Goal: Find specific page/section: Find specific page/section

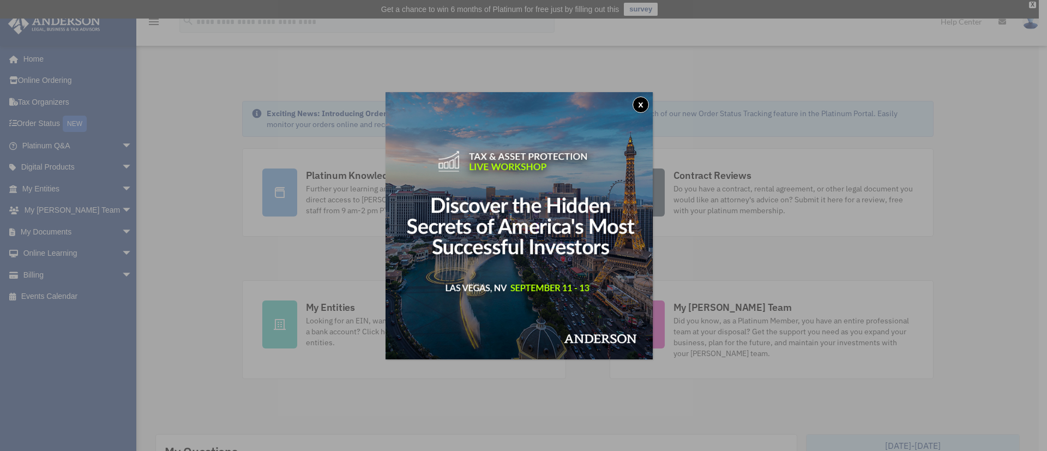
click at [643, 98] on button "x" at bounding box center [641, 105] width 16 height 16
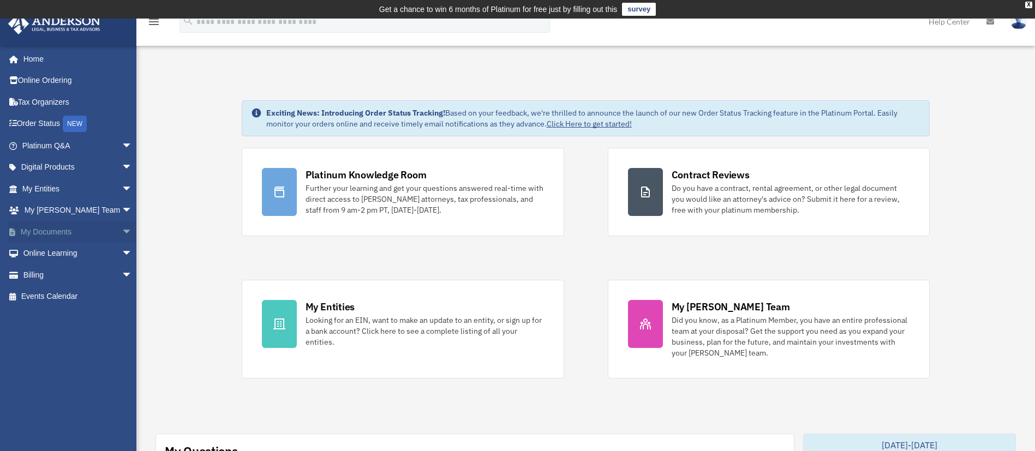
click at [122, 229] on span "arrow_drop_down" at bounding box center [133, 232] width 22 height 22
click at [57, 258] on link "Box" at bounding box center [82, 254] width 134 height 22
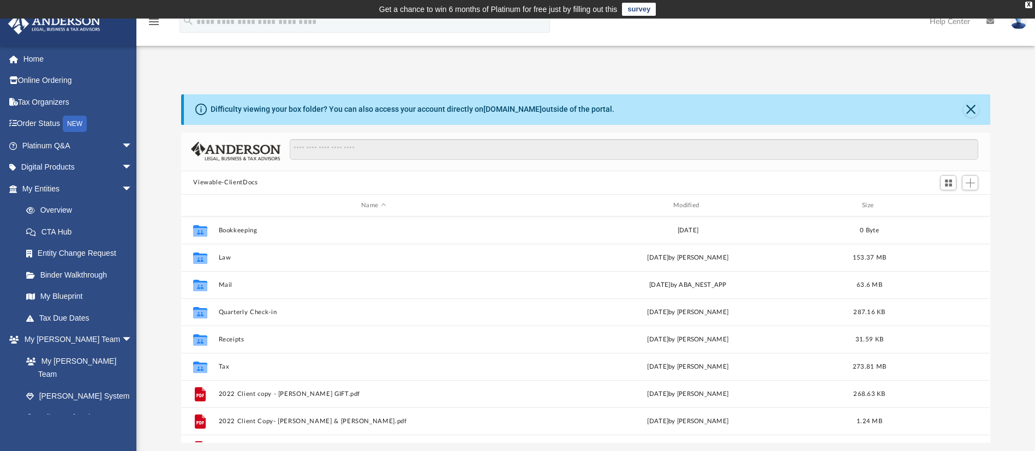
scroll to position [236, 796]
click at [683, 203] on div "Modified" at bounding box center [688, 206] width 310 height 10
click at [975, 105] on button "Close" at bounding box center [970, 109] width 15 height 15
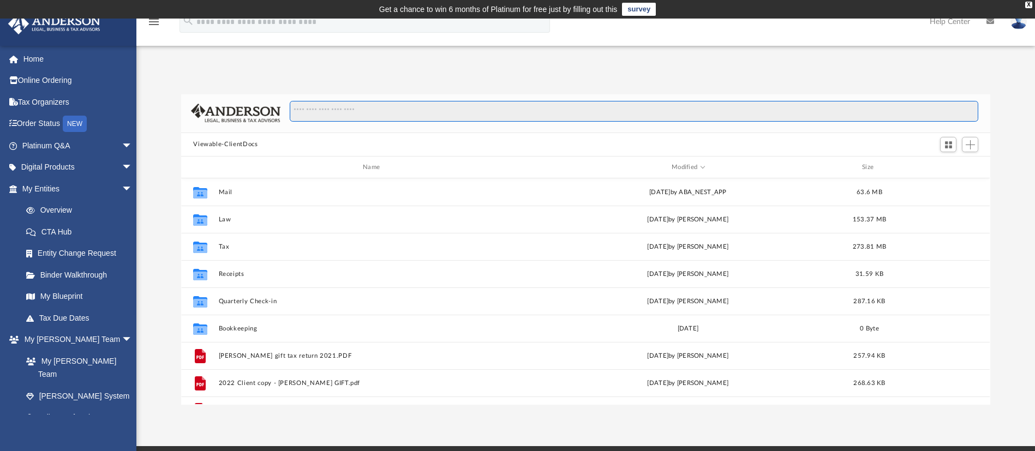
drag, startPoint x: 975, startPoint y: 105, endPoint x: 605, endPoint y: 134, distance: 370.9
click at [605, 134] on div "Viewable-ClientDocs Name Modified Size Collaborated Folder Mail Tue Jul 29 2025…" at bounding box center [585, 249] width 808 height 310
click at [41, 59] on link "Home" at bounding box center [78, 59] width 141 height 22
